Goal: Complete application form

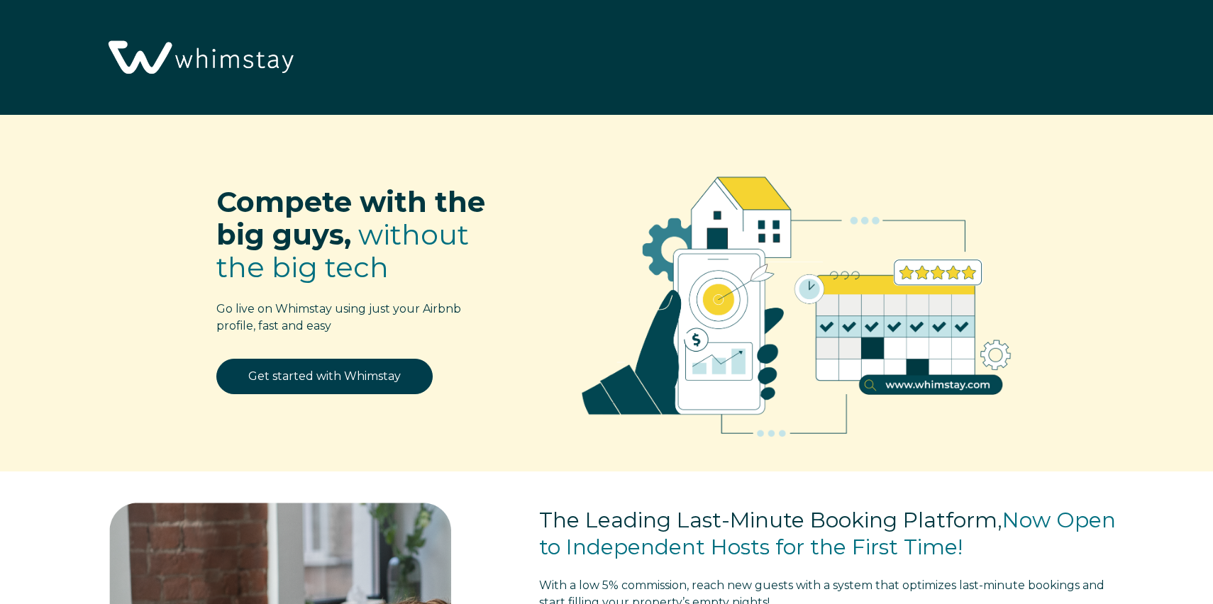
select select "US"
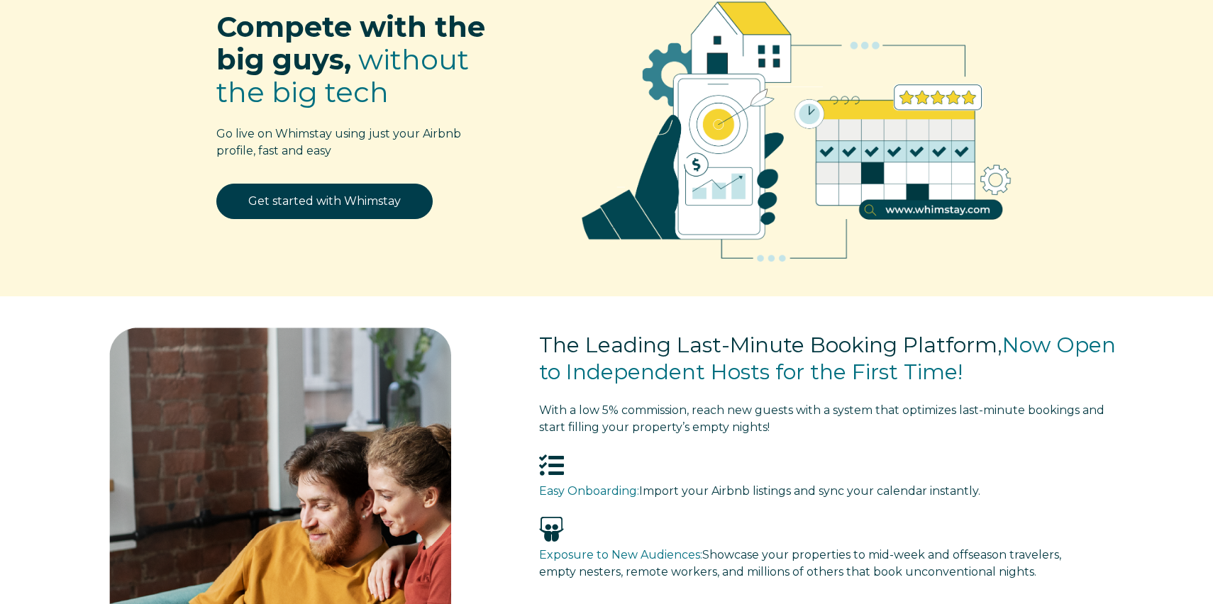
scroll to position [184, 0]
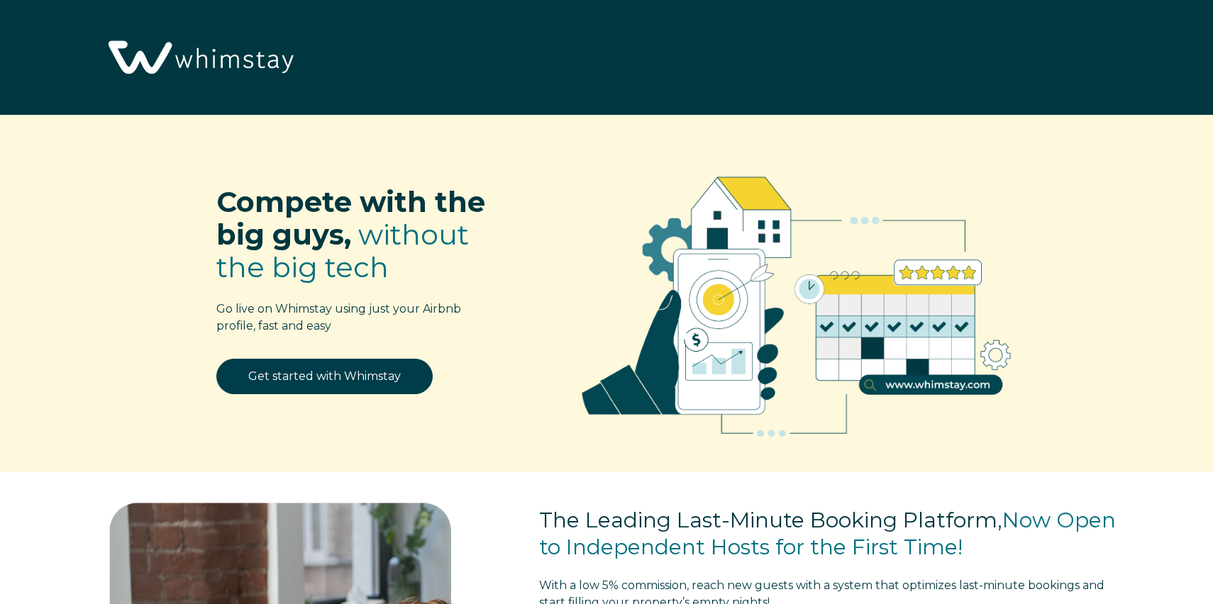
select select "US"
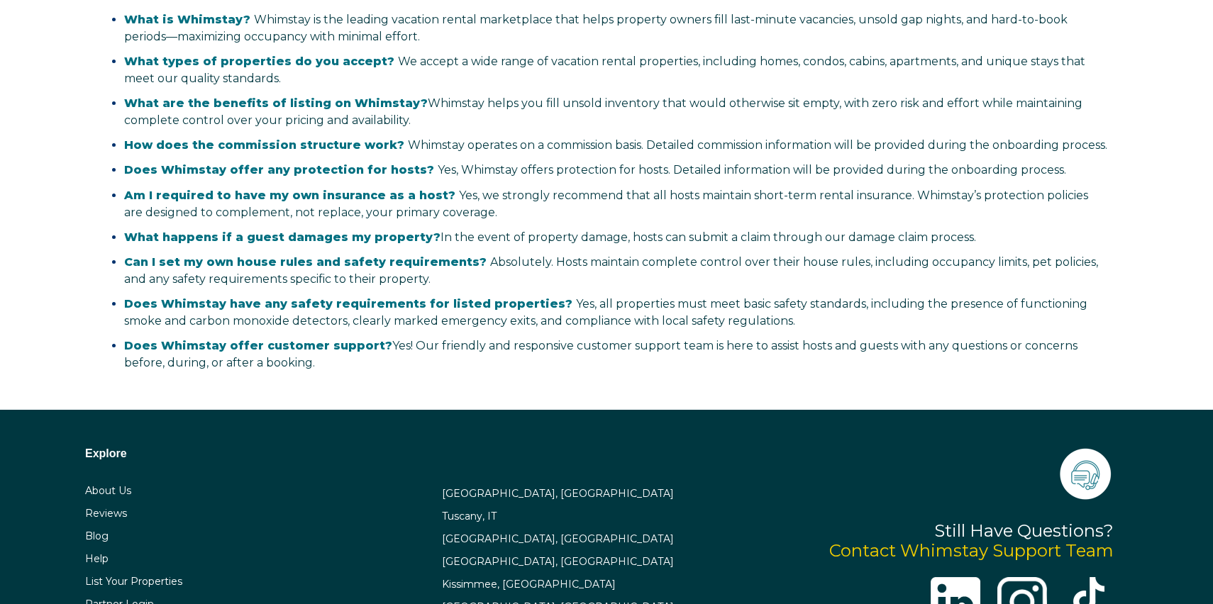
scroll to position [2818, 0]
